Goal: Find specific page/section: Find specific page/section

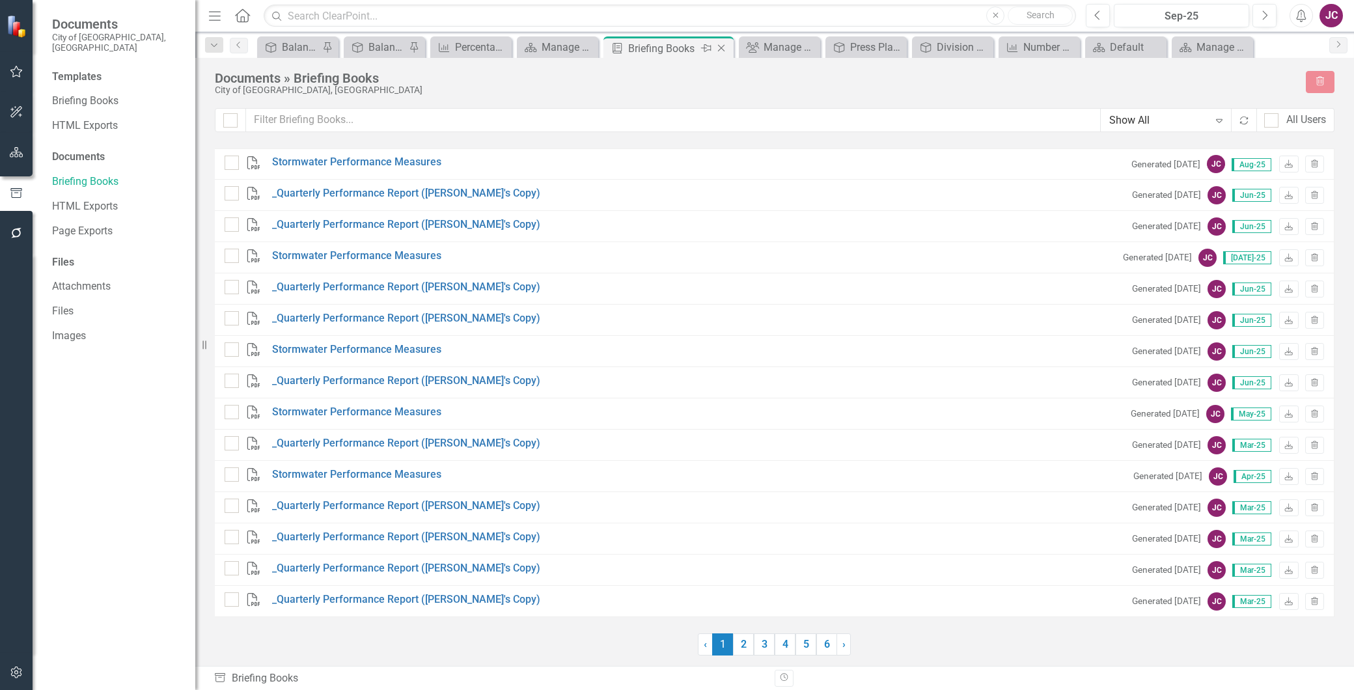
click at [721, 47] on icon at bounding box center [721, 48] width 7 height 7
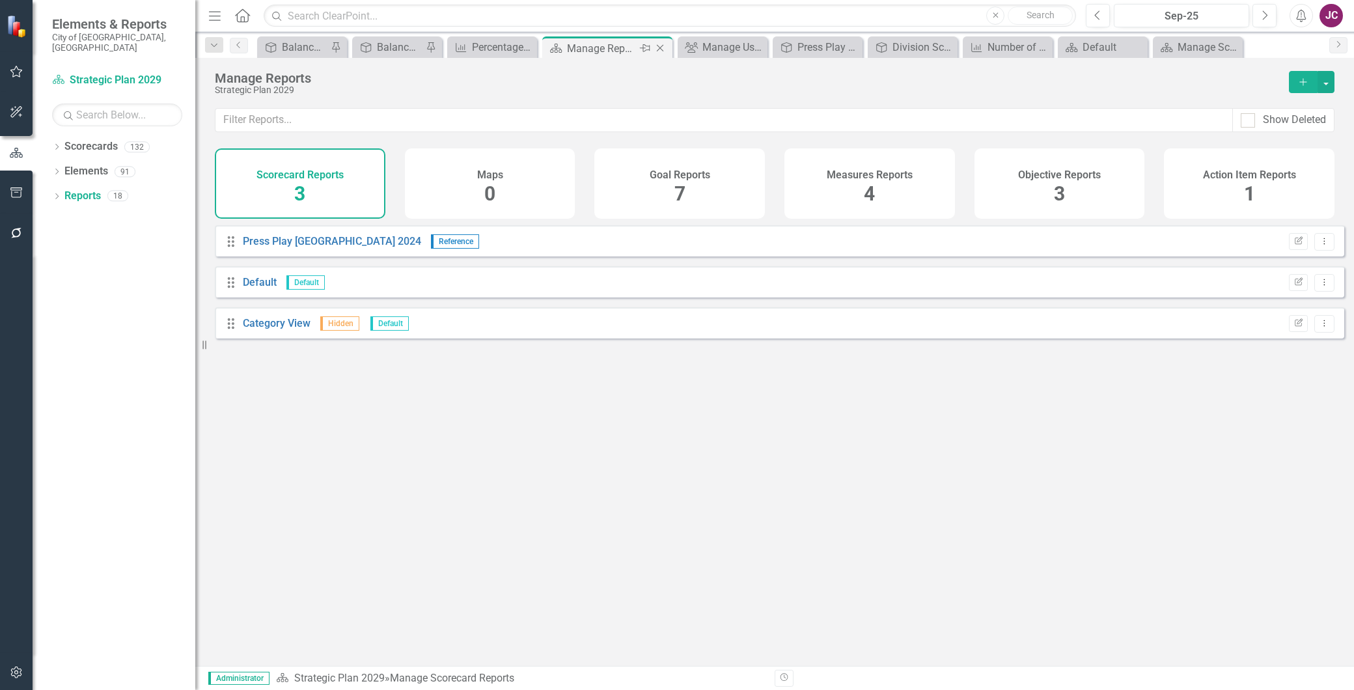
click at [658, 48] on icon "Close" at bounding box center [660, 48] width 13 height 10
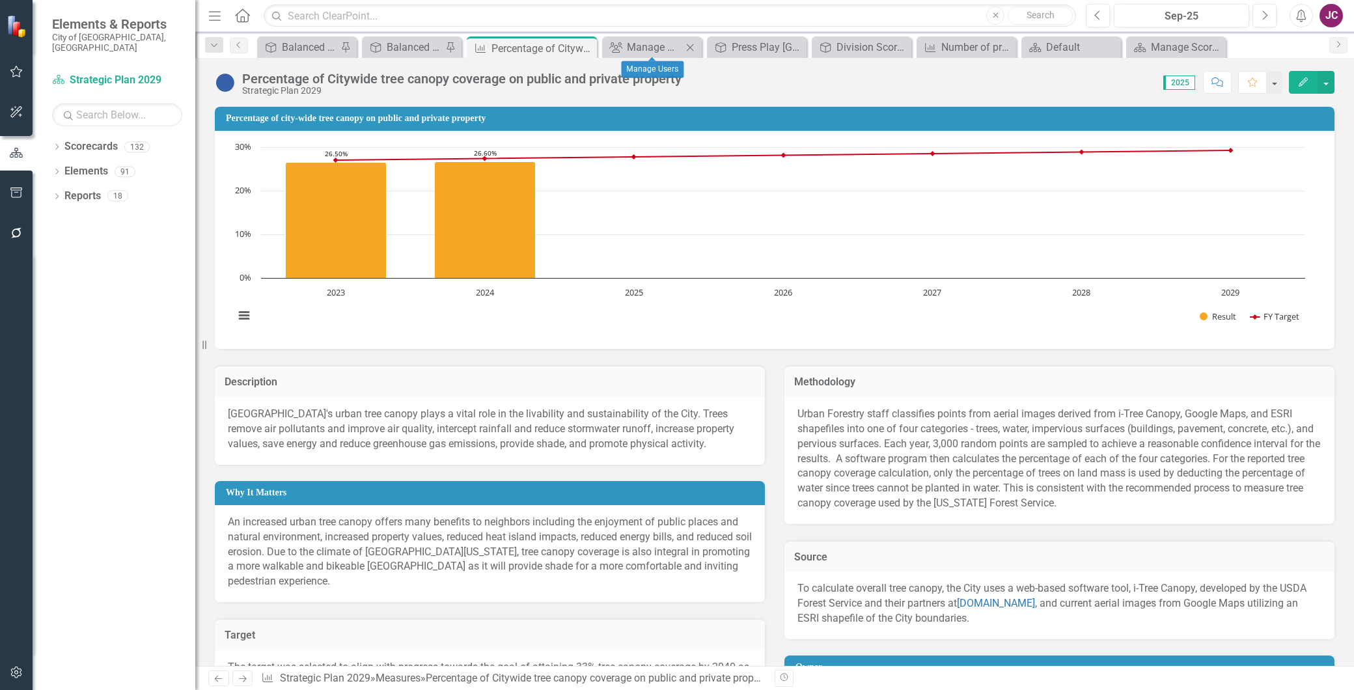
click at [687, 47] on icon "Close" at bounding box center [690, 47] width 13 height 10
click at [725, 47] on icon "Close" at bounding box center [727, 47] width 13 height 10
click at [771, 44] on icon "Close" at bounding box center [776, 47] width 13 height 10
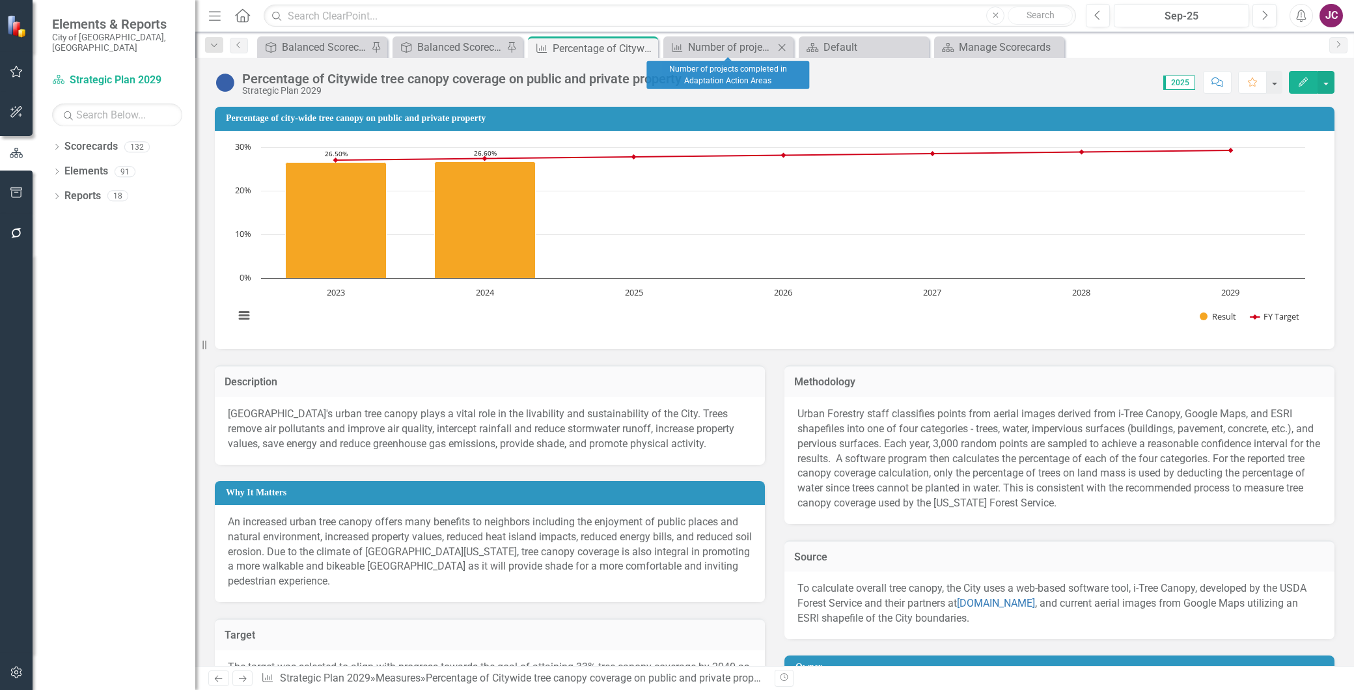
click at [783, 46] on icon "Close" at bounding box center [781, 47] width 13 height 10
click at [779, 46] on icon "Close" at bounding box center [781, 47] width 13 height 10
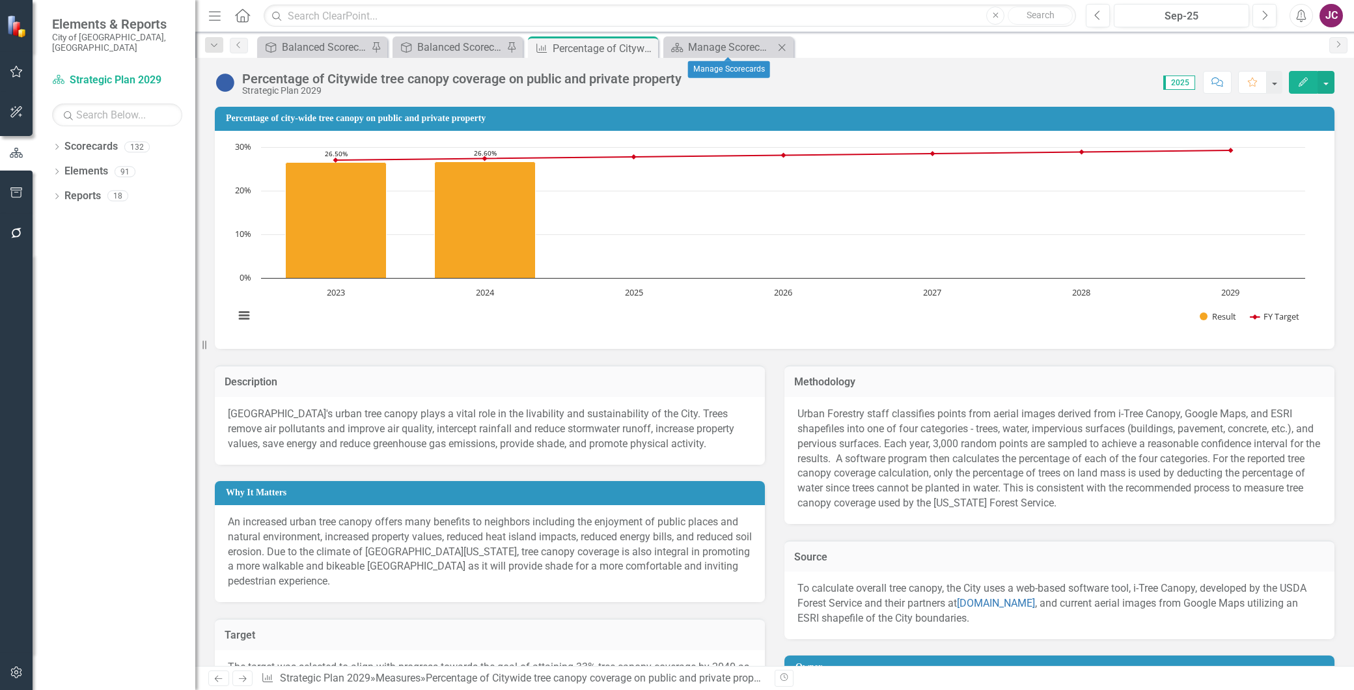
click at [783, 46] on icon at bounding box center [782, 47] width 7 height 7
click at [447, 44] on div "Balanced Scorecard" at bounding box center [460, 47] width 86 height 16
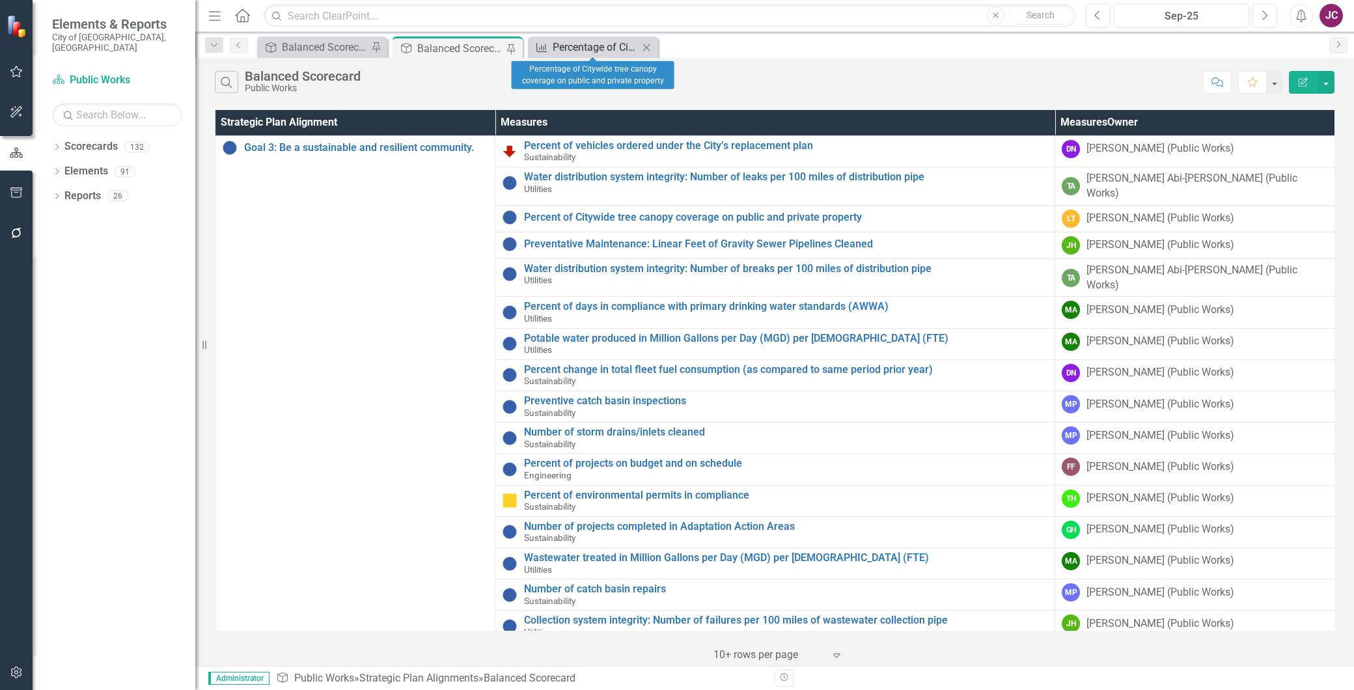
click at [590, 46] on div "Percentage of Citywide tree canopy coverage on public and private property" at bounding box center [596, 47] width 86 height 16
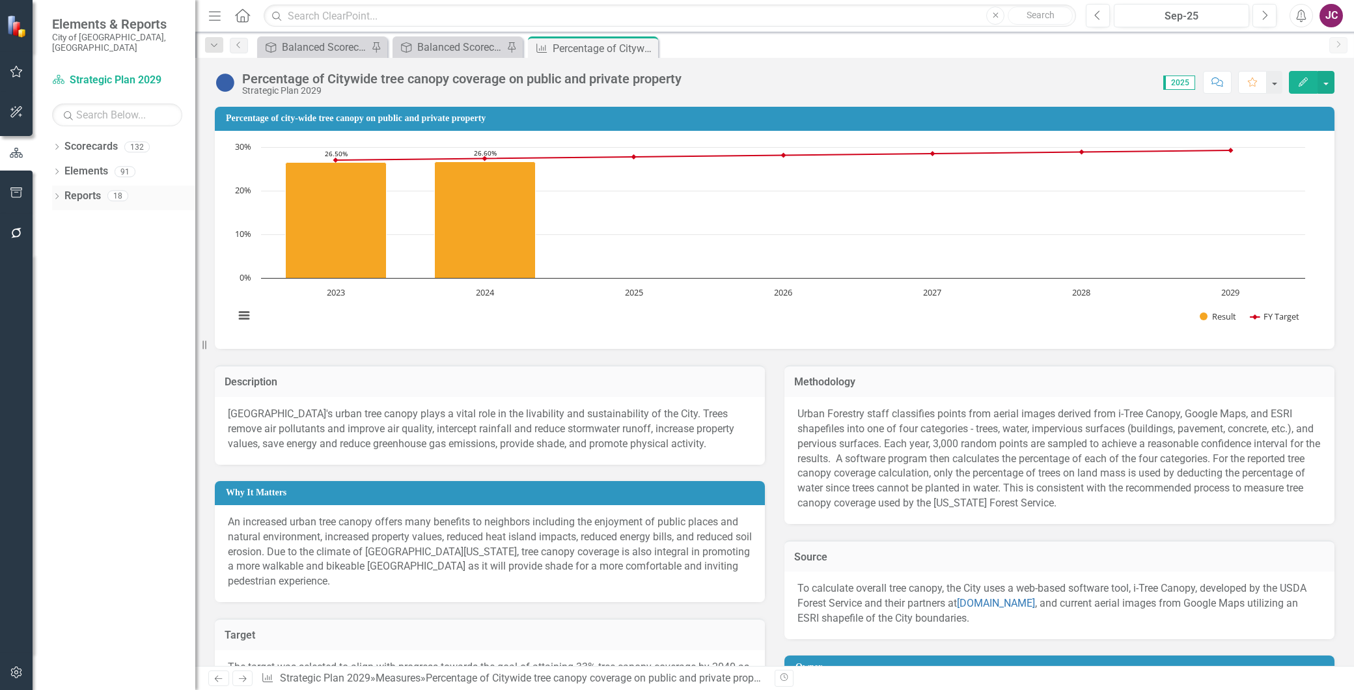
click at [55, 194] on icon "Dropdown" at bounding box center [56, 197] width 9 height 7
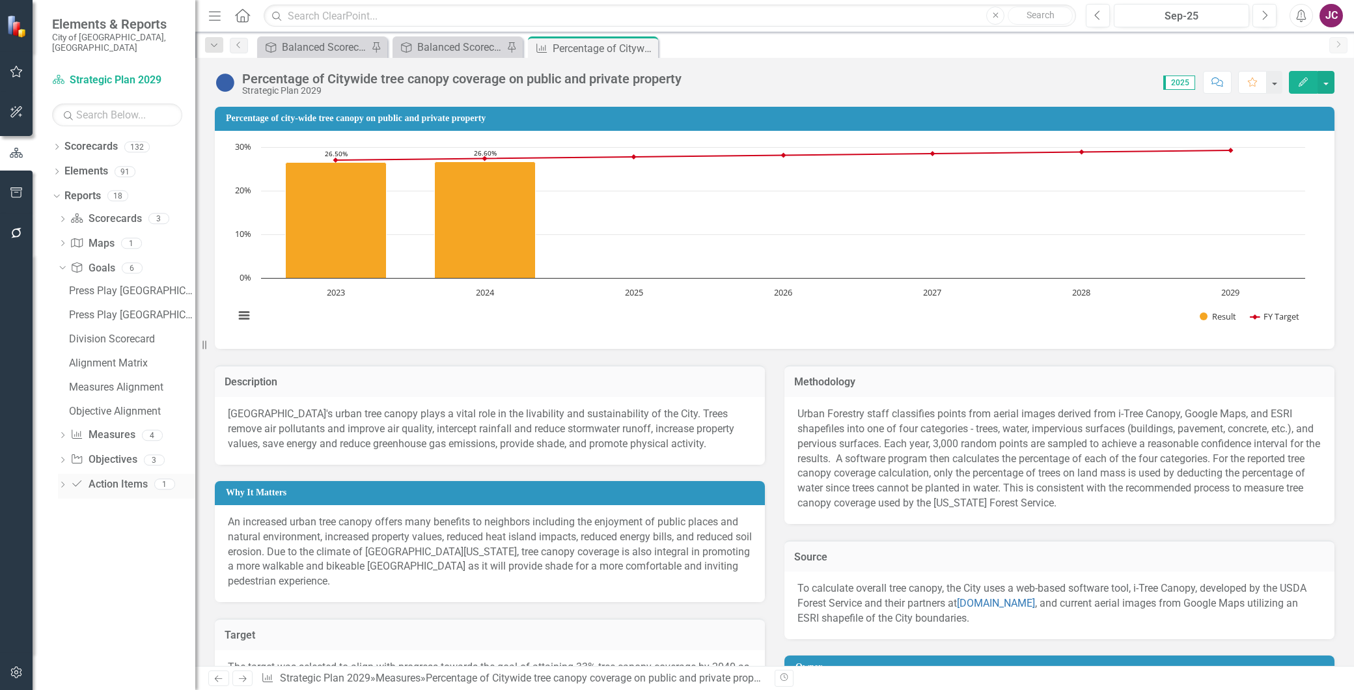
click at [61, 482] on icon "Dropdown" at bounding box center [62, 485] width 9 height 7
click at [57, 169] on icon "Dropdown" at bounding box center [56, 172] width 9 height 7
click at [16, 193] on icon "button" at bounding box center [17, 192] width 14 height 10
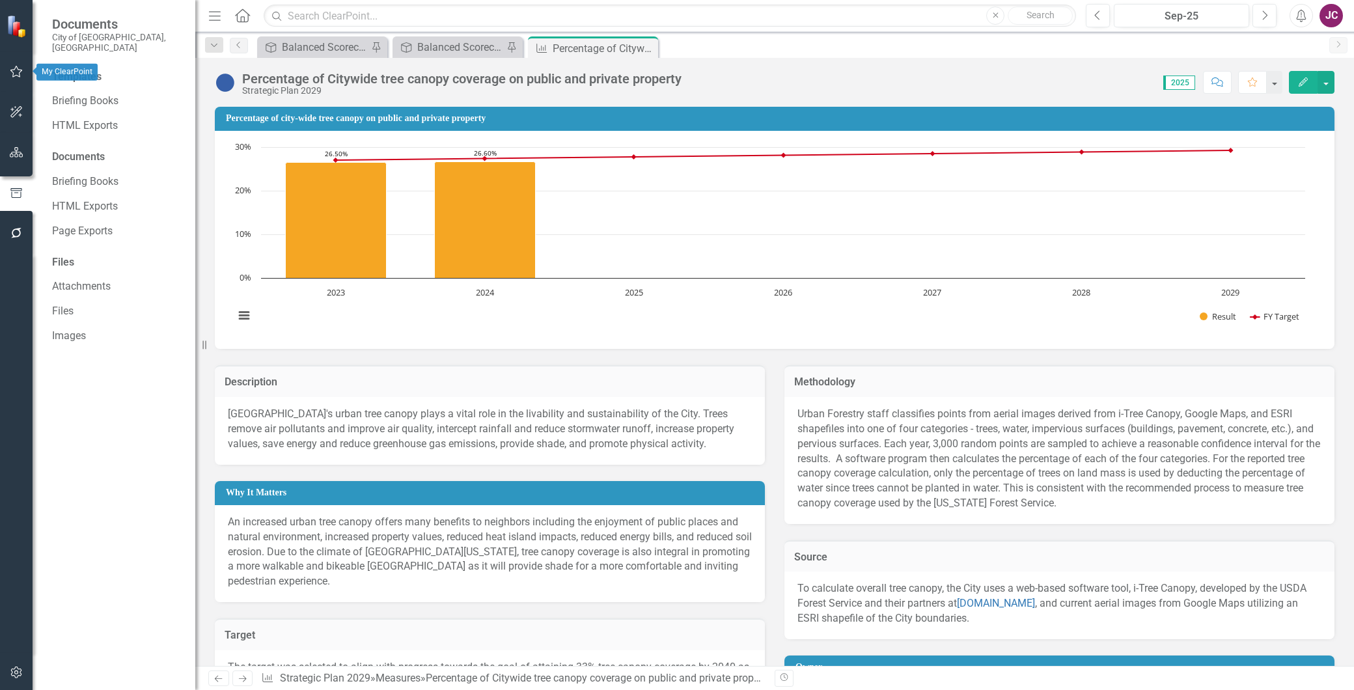
click at [20, 70] on icon "button" at bounding box center [17, 71] width 14 height 10
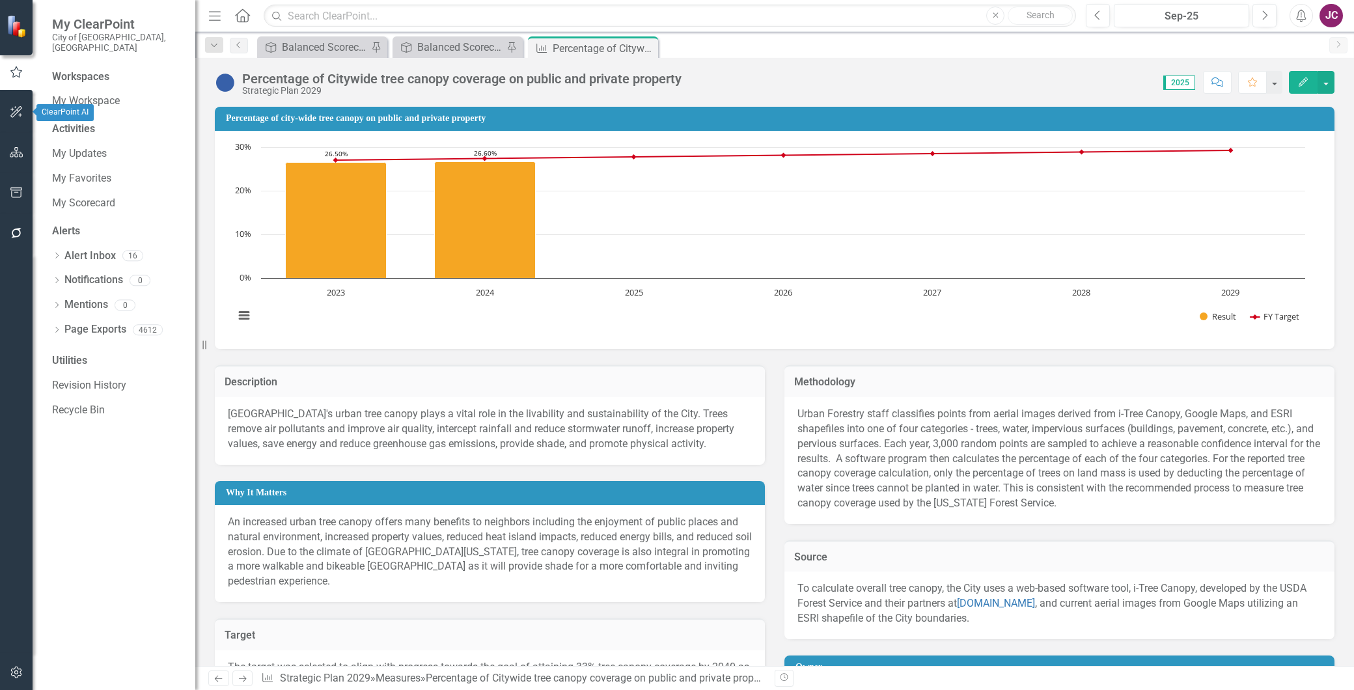
click at [16, 107] on icon "button" at bounding box center [17, 112] width 14 height 10
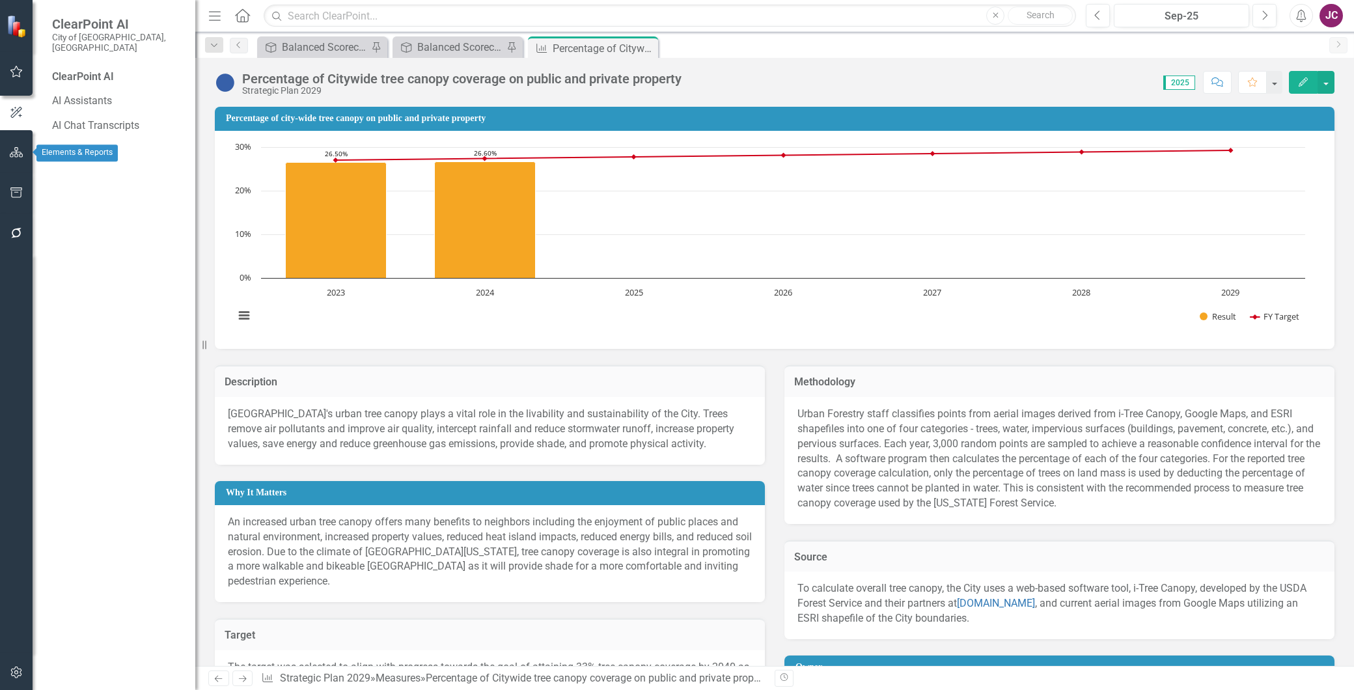
click at [18, 155] on icon "button" at bounding box center [17, 152] width 14 height 10
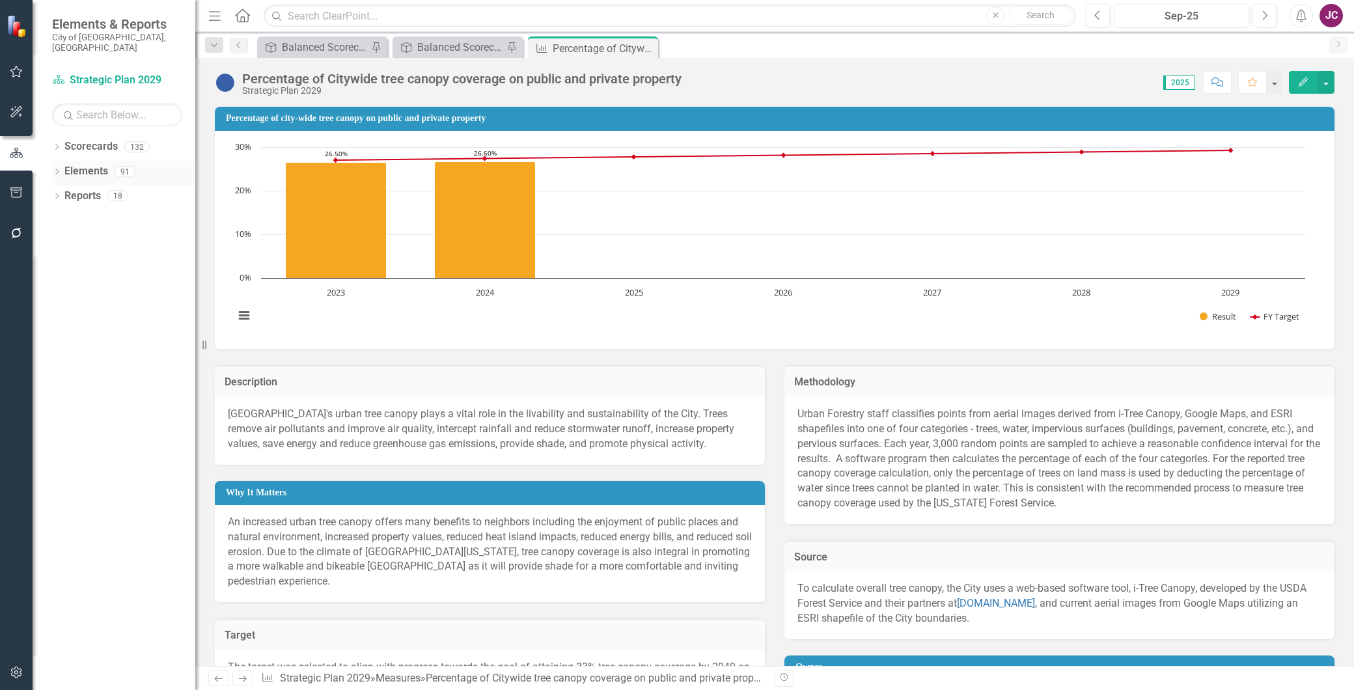
click at [56, 169] on icon "Dropdown" at bounding box center [56, 172] width 9 height 7
click at [56, 145] on icon "Dropdown" at bounding box center [56, 148] width 9 height 7
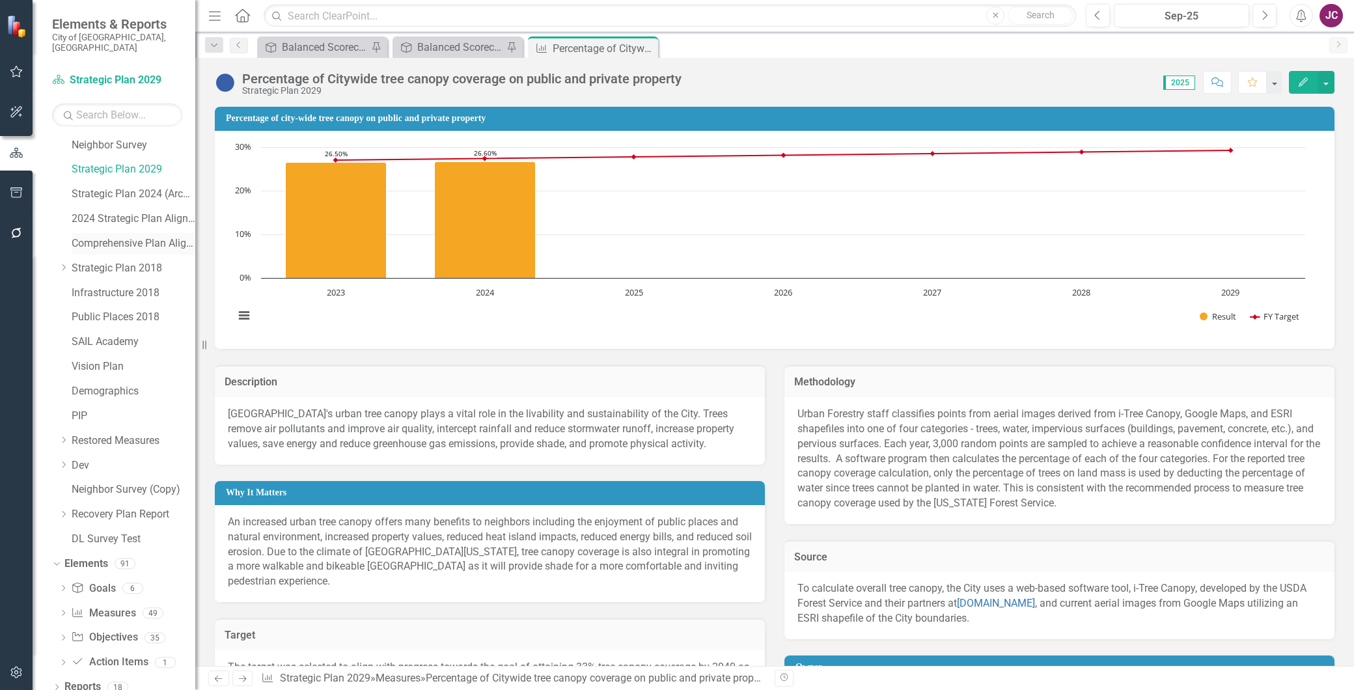
scroll to position [126, 0]
click at [18, 672] on icon "button" at bounding box center [15, 673] width 11 height 12
